Goal: Complete application form

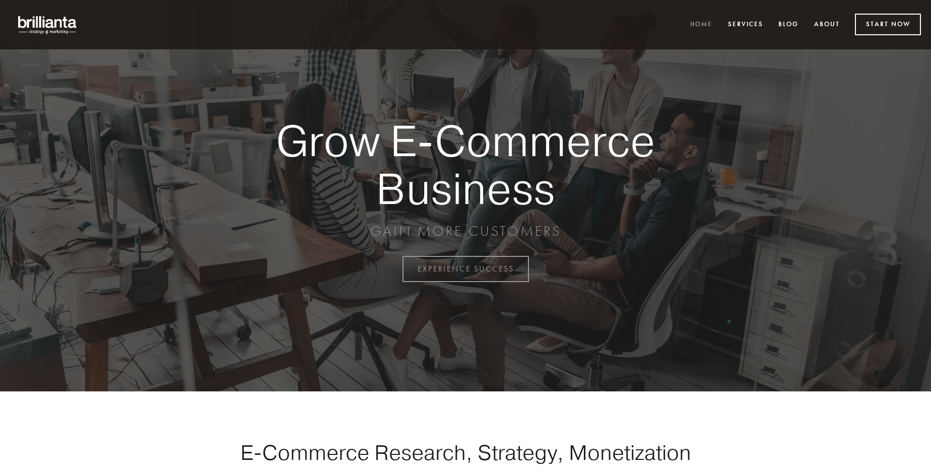
scroll to position [2642, 0]
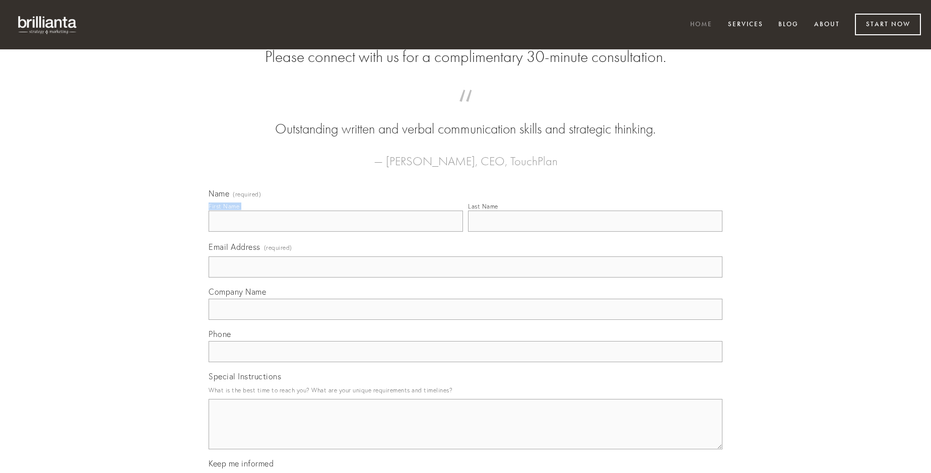
type input "[PERSON_NAME]"
click at [595, 232] on input "Last Name" at bounding box center [595, 221] width 255 height 21
type input "[PERSON_NAME]"
click at [466, 278] on input "Email Address (required)" at bounding box center [466, 267] width 514 height 21
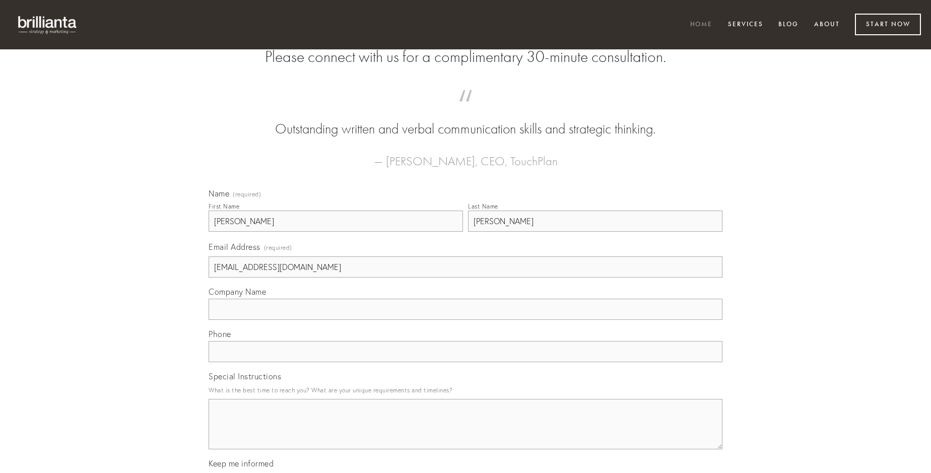
type input "[EMAIL_ADDRESS][DOMAIN_NAME]"
click at [466, 320] on input "Company Name" at bounding box center [466, 309] width 514 height 21
type input "sed"
click at [466, 362] on input "text" at bounding box center [466, 351] width 514 height 21
click at [466, 433] on textarea "Special Instructions" at bounding box center [466, 424] width 514 height 50
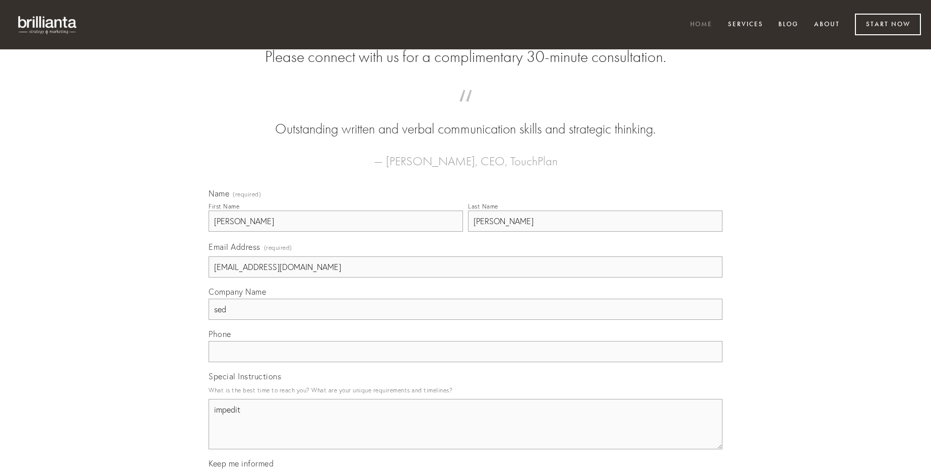
type textarea "impedit"
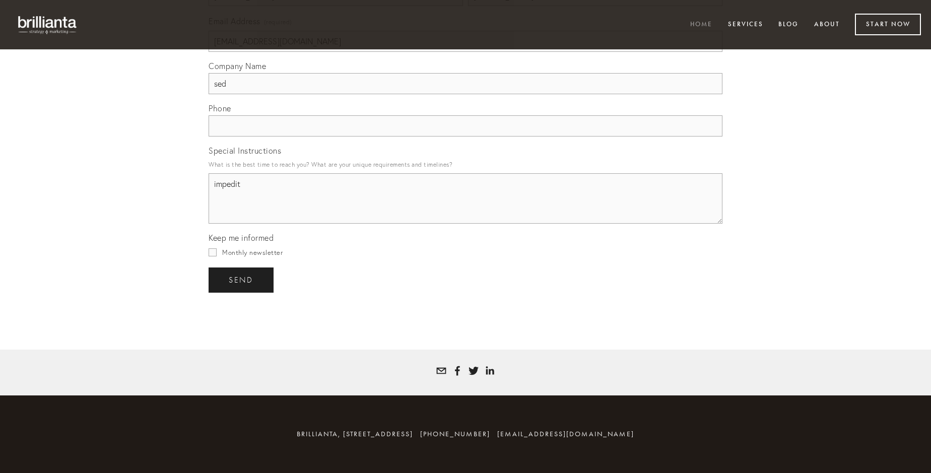
click at [242, 280] on span "send" at bounding box center [241, 280] width 25 height 9
